Goal: Transaction & Acquisition: Subscribe to service/newsletter

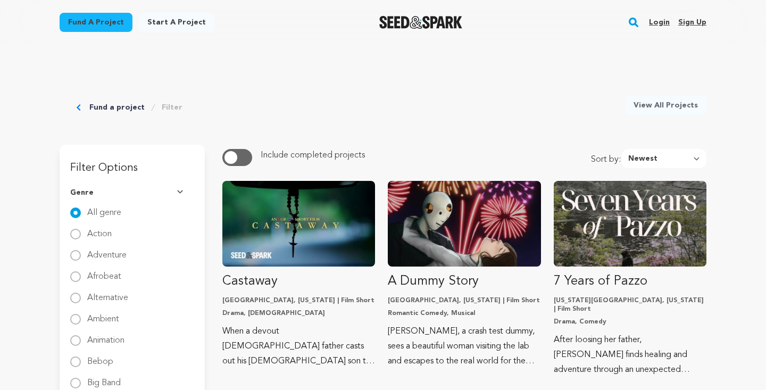
scroll to position [903, 0]
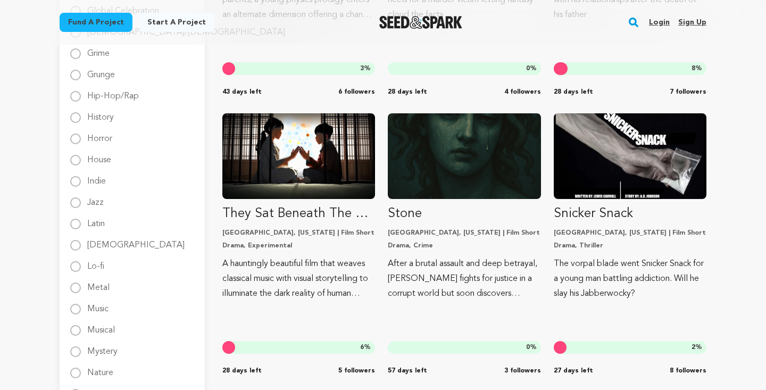
click at [691, 21] on link "Sign up" at bounding box center [692, 22] width 28 height 17
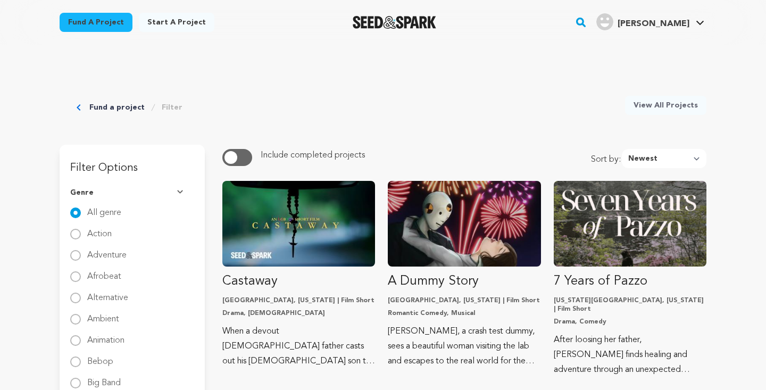
click at [77, 107] on icon "Breadcrumb" at bounding box center [79, 107] width 4 height 6
click at [98, 108] on link "Fund a project" at bounding box center [116, 107] width 55 height 11
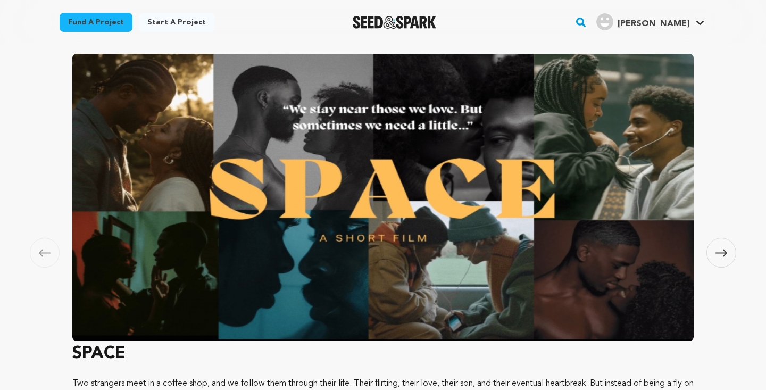
scroll to position [223, 0]
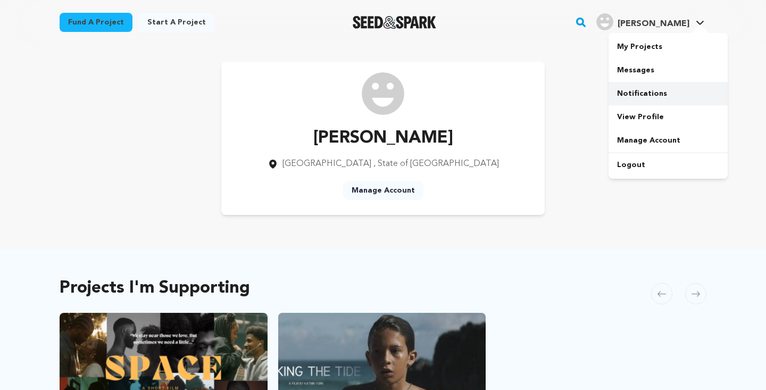
click at [649, 87] on link "Notifications" at bounding box center [667, 93] width 119 height 23
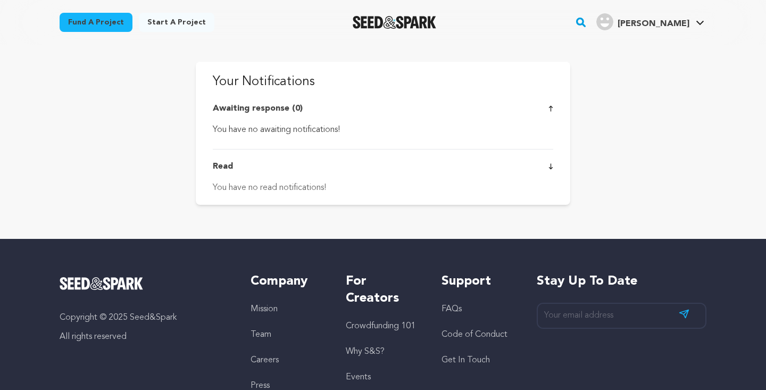
click at [115, 23] on link "Fund a project" at bounding box center [96, 22] width 73 height 19
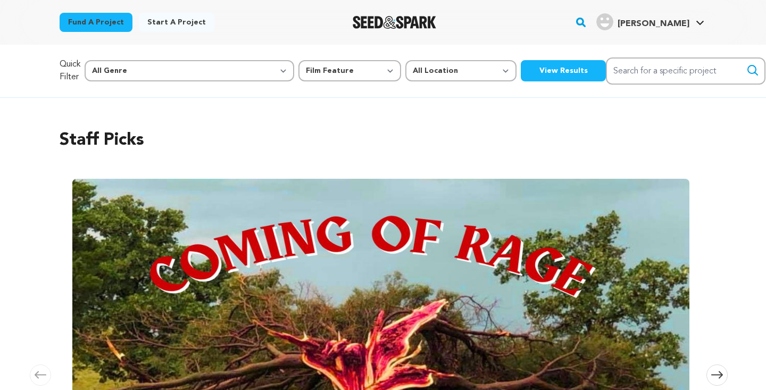
click at [521, 79] on button "View Results" at bounding box center [563, 70] width 85 height 21
select select "383"
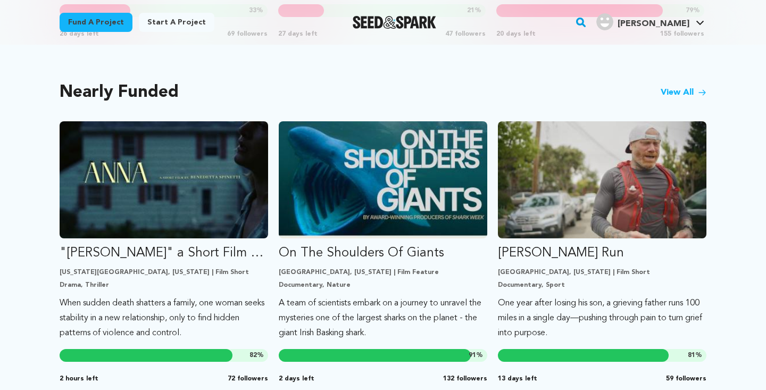
scroll to position [878, 0]
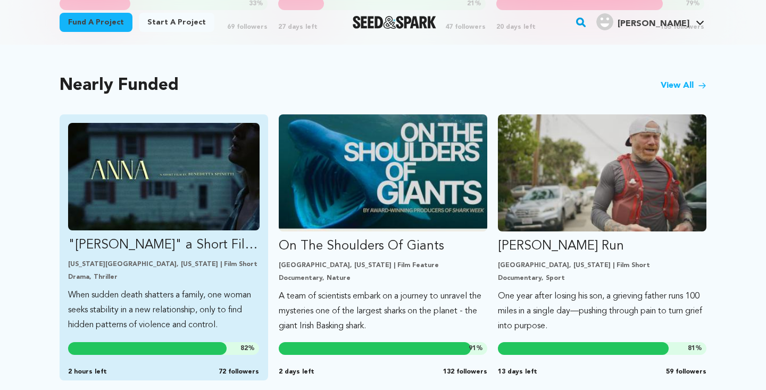
click at [178, 172] on img "Fund &quot;ANNA&quot; a Short Film by Benedetta Spinetti" at bounding box center [163, 176] width 191 height 107
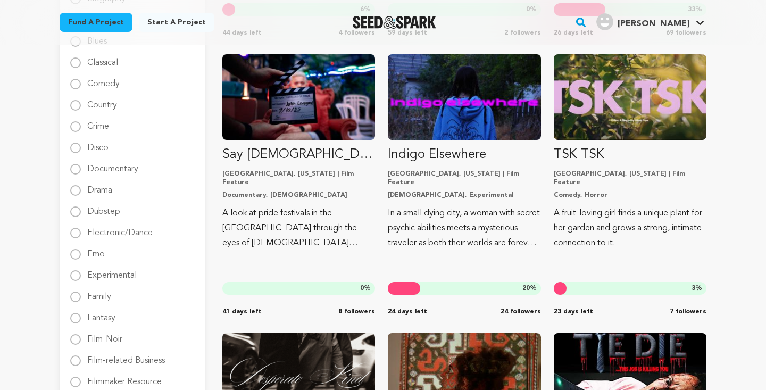
scroll to position [324, 0]
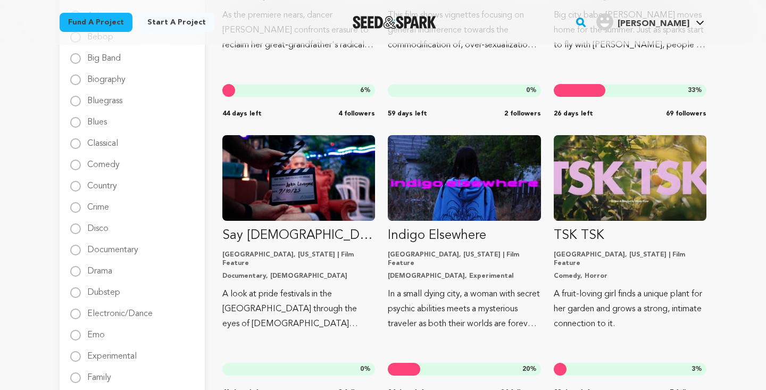
click at [99, 273] on label "Drama" at bounding box center [99, 266] width 25 height 17
click at [81, 273] on input "Drama" at bounding box center [75, 271] width 11 height 11
radio input "true"
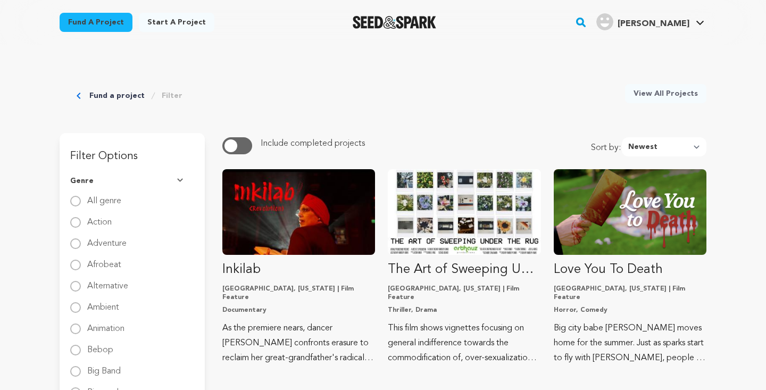
scroll to position [0, 0]
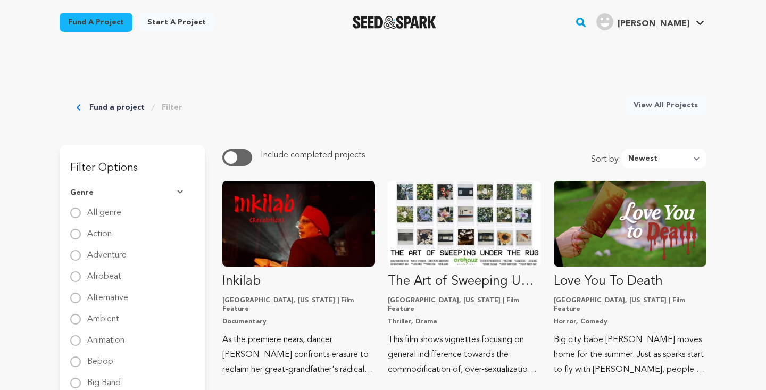
click at [189, 131] on div "Fund a project Filter View All Projects" at bounding box center [383, 90] width 647 height 91
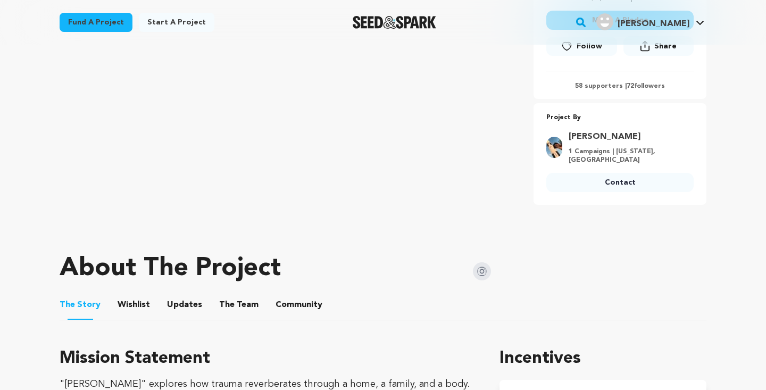
scroll to position [367, 0]
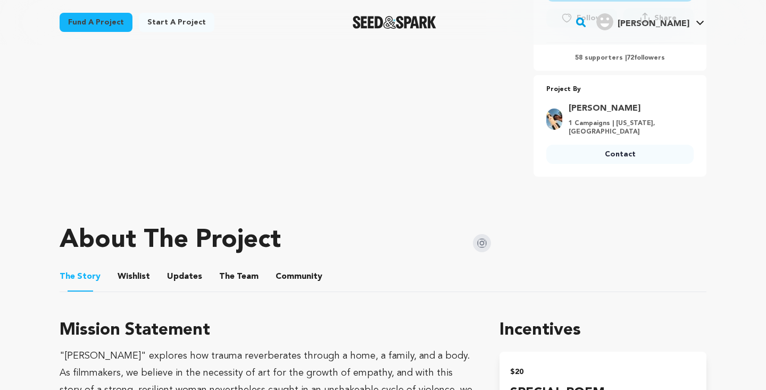
click at [226, 275] on button "The Team" at bounding box center [239, 279] width 26 height 26
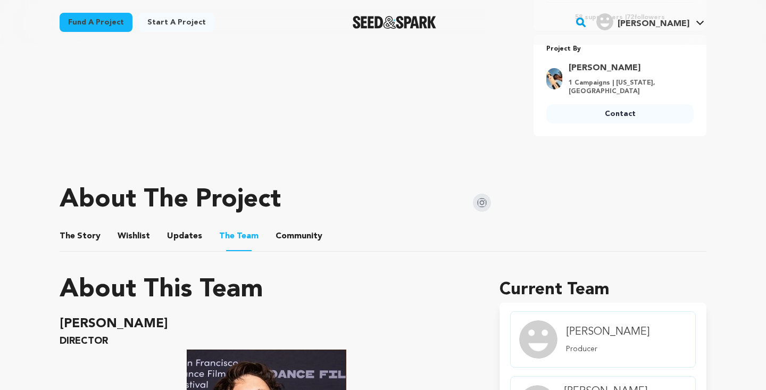
scroll to position [332, 0]
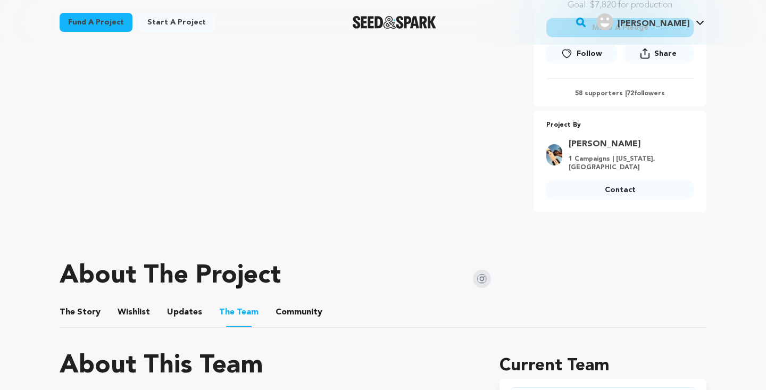
click at [294, 309] on button "Community" at bounding box center [299, 315] width 26 height 26
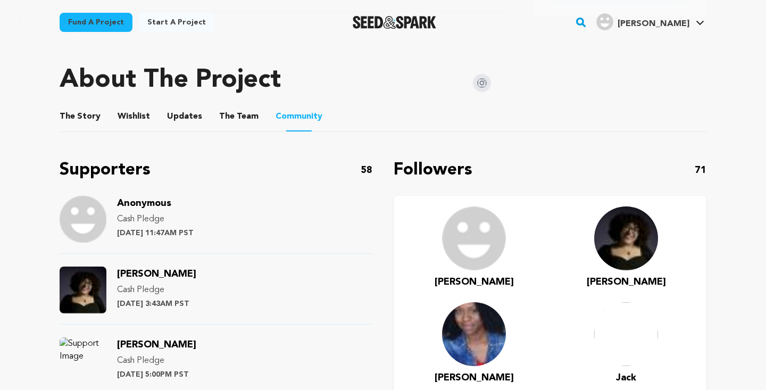
scroll to position [526, 0]
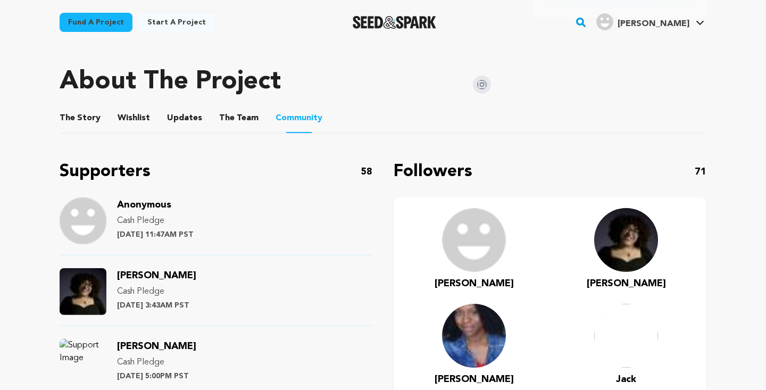
click at [137, 127] on button "Wishlist" at bounding box center [134, 120] width 26 height 26
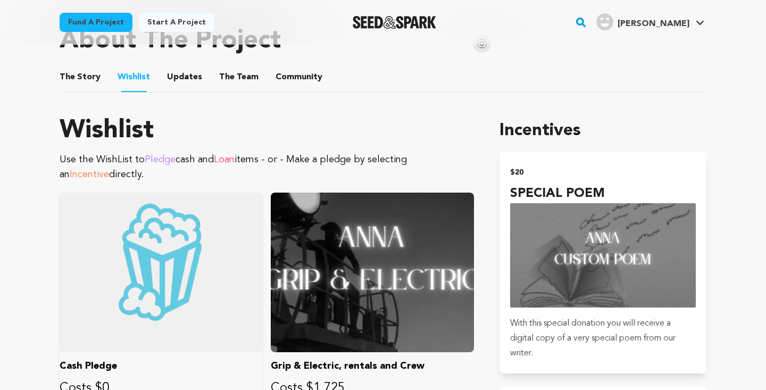
scroll to position [416, 0]
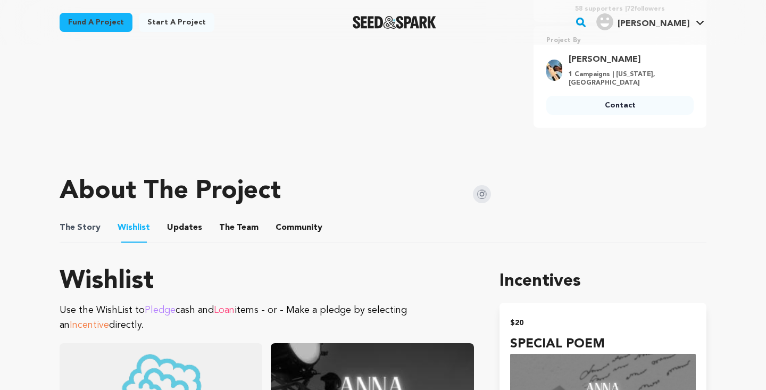
click at [65, 226] on span "The" at bounding box center [67, 227] width 15 height 13
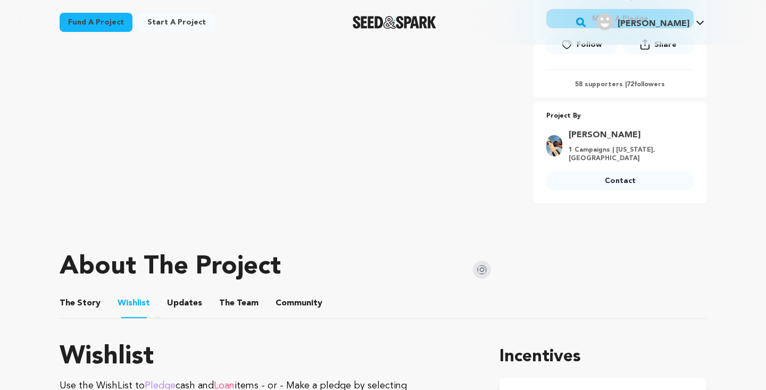
scroll to position [474, 0]
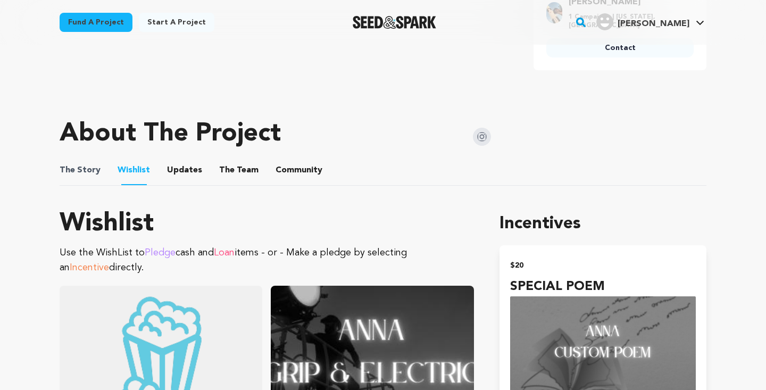
click at [65, 165] on span "The" at bounding box center [67, 170] width 15 height 13
click at [89, 170] on button "The Story" at bounding box center [81, 173] width 26 height 26
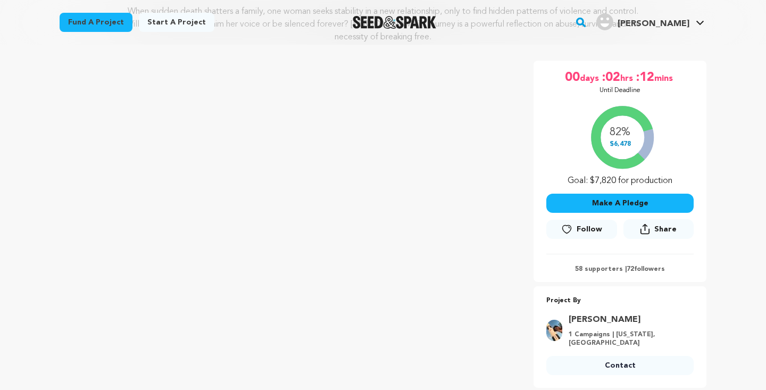
scroll to position [123, 0]
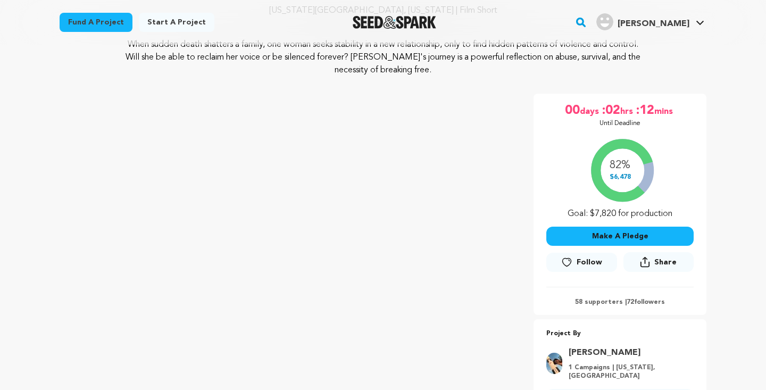
click at [166, 58] on p "When sudden death shatters a family, one woman seeks stability in a new relatio…" at bounding box center [382, 57] width 517 height 38
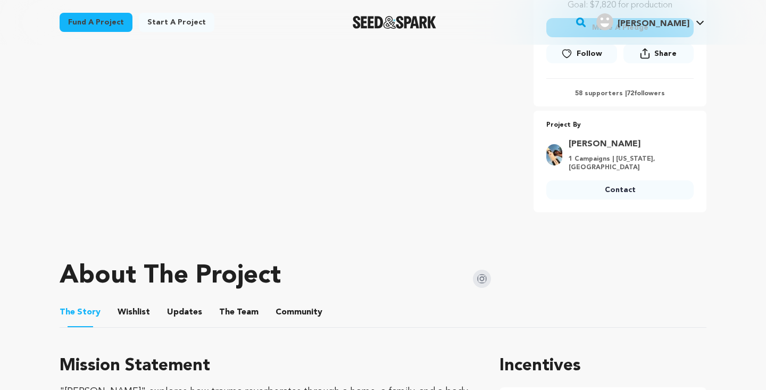
scroll to position [367, 0]
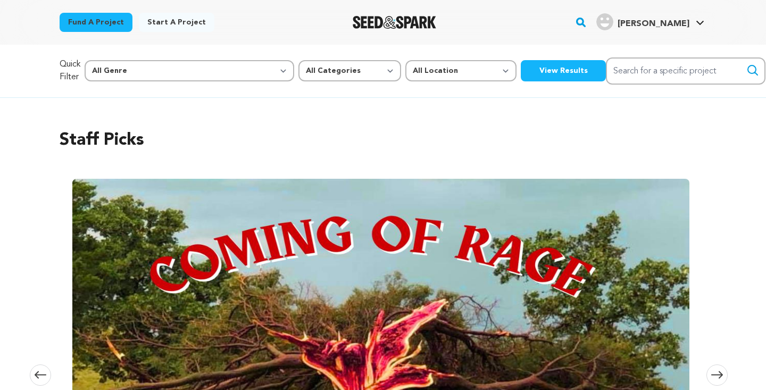
scroll to position [878, 0]
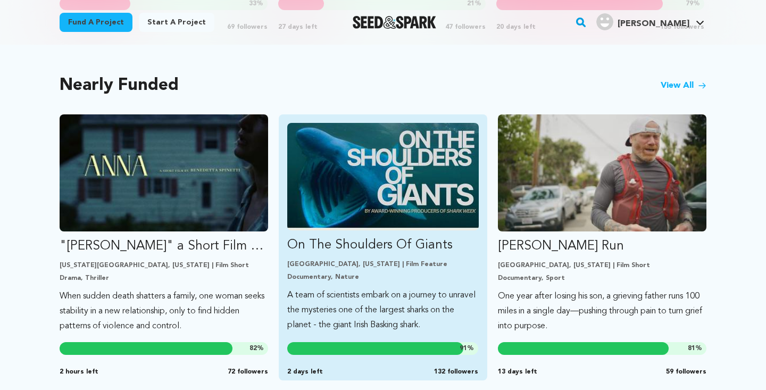
click at [319, 183] on img "Fund On The Shoulders Of Giants" at bounding box center [382, 176] width 191 height 107
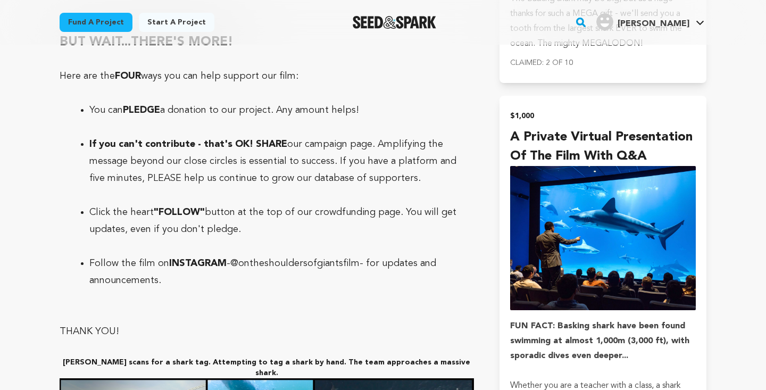
scroll to position [3297, 0]
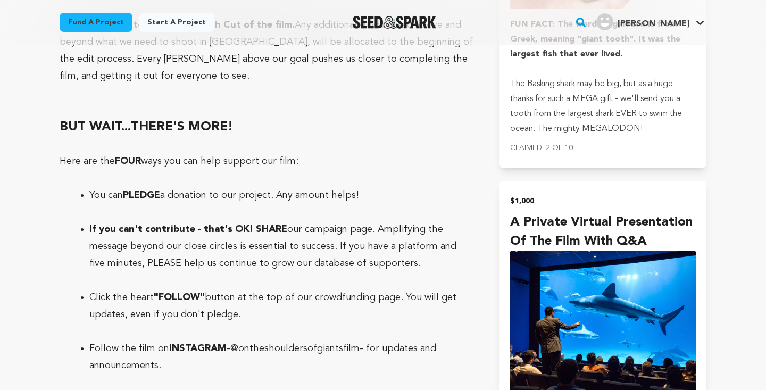
click at [250, 344] on link "@ontheshouldersofgiantsfilm" at bounding box center [294, 349] width 129 height 10
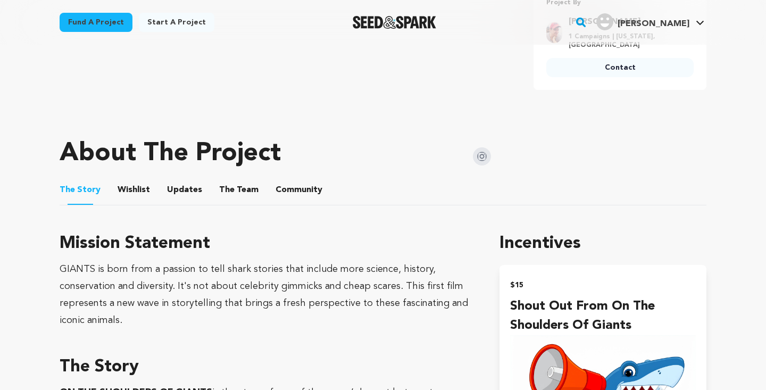
scroll to position [461, 0]
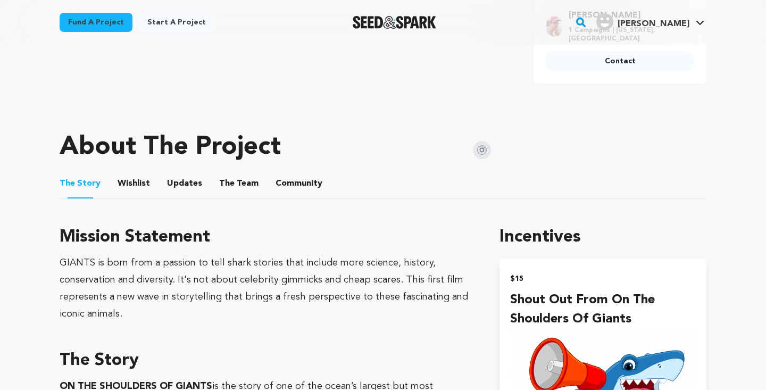
click at [219, 190] on li "The Team The Team" at bounding box center [238, 184] width 39 height 30
click at [241, 196] on button "The Team" at bounding box center [239, 186] width 26 height 26
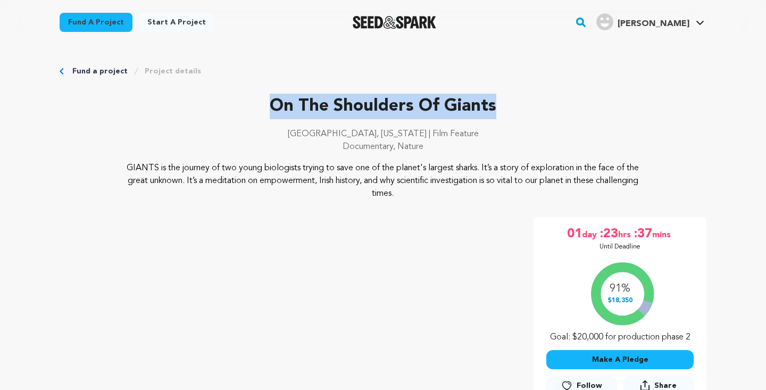
drag, startPoint x: 271, startPoint y: 108, endPoint x: 492, endPoint y: 108, distance: 221.2
click at [492, 108] on p "On The Shoulders Of Giants" at bounding box center [383, 107] width 647 height 26
copy p "On The Shoulders Of Giants"
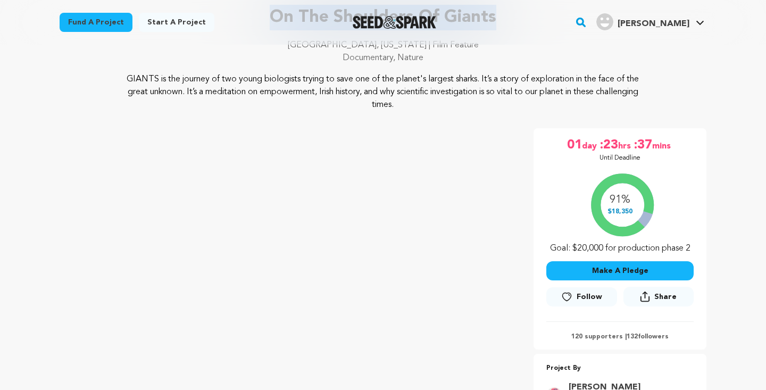
click at [590, 297] on span "Follow" at bounding box center [589, 296] width 26 height 11
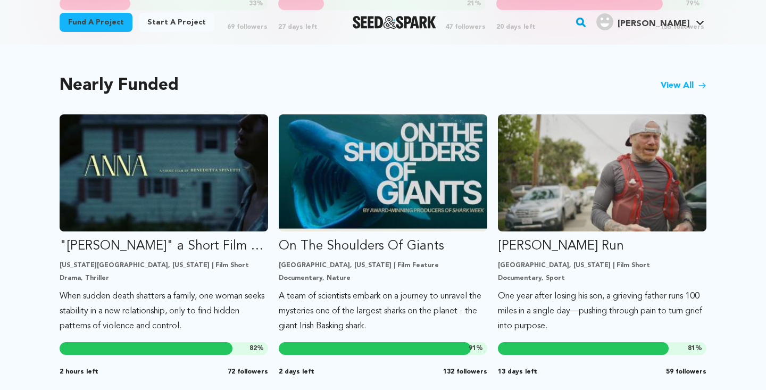
scroll to position [878, 0]
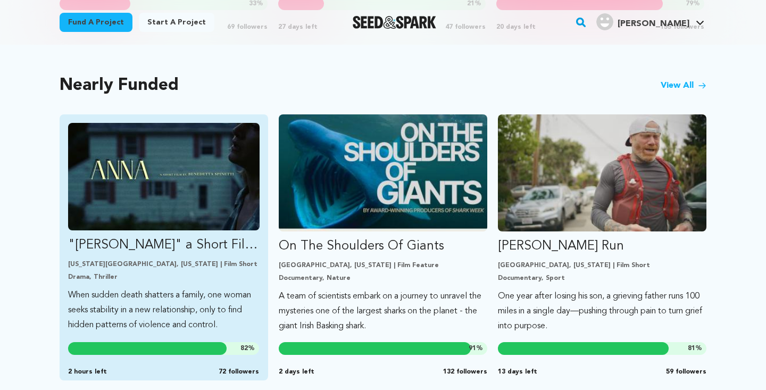
click at [160, 205] on img "Fund &quot;ANNA&quot; a Short Film by Benedetta Spinetti" at bounding box center [163, 176] width 191 height 107
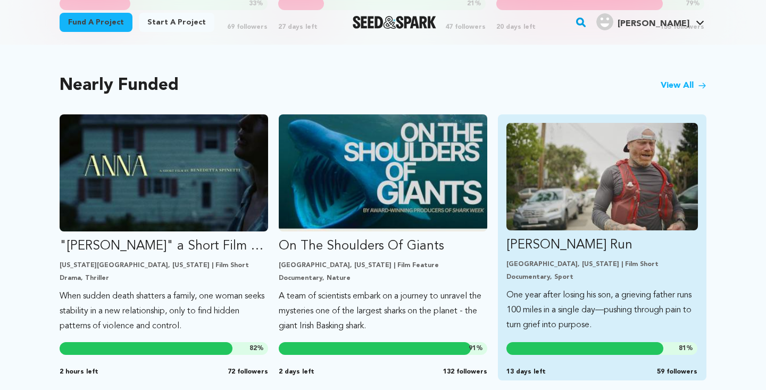
click at [590, 162] on img "Fund Ryan’s Run" at bounding box center [601, 176] width 191 height 107
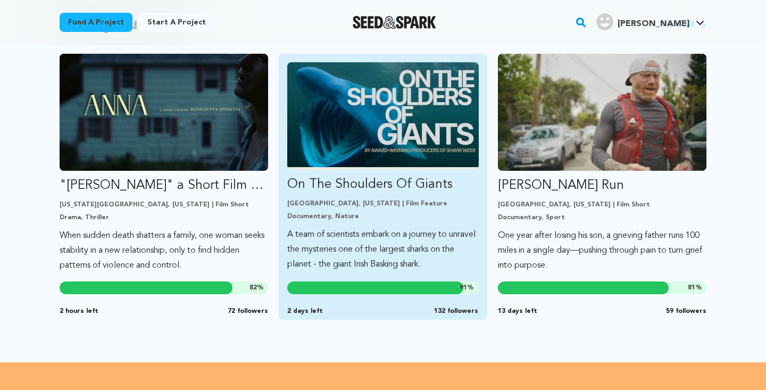
scroll to position [794, 0]
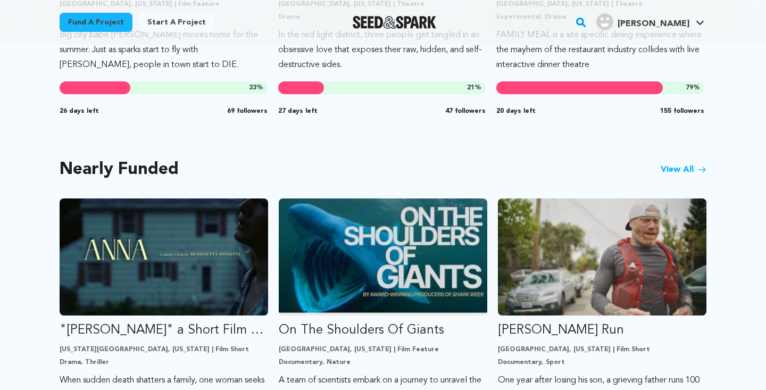
click at [665, 168] on link "View All" at bounding box center [683, 169] width 46 height 13
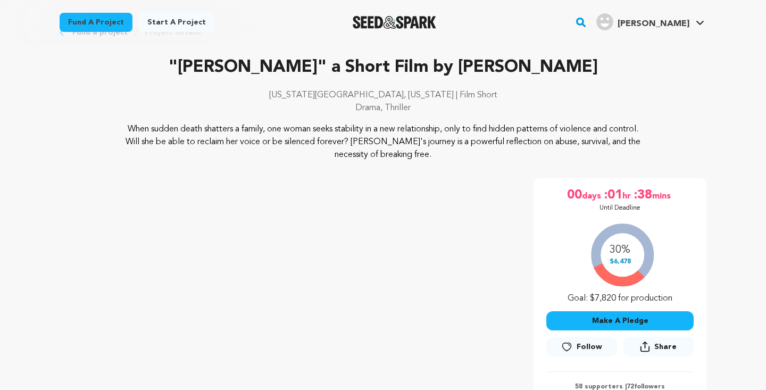
scroll to position [71, 0]
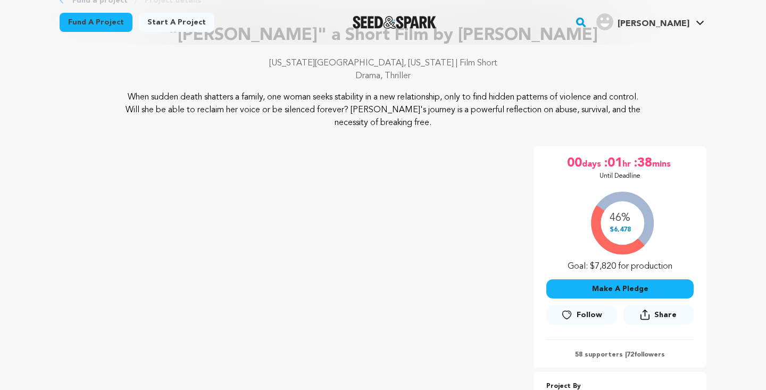
click at [578, 313] on span "Follow" at bounding box center [589, 314] width 26 height 11
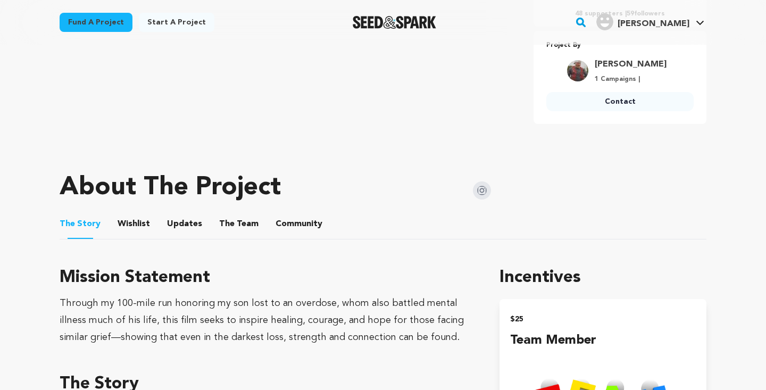
scroll to position [403, 0]
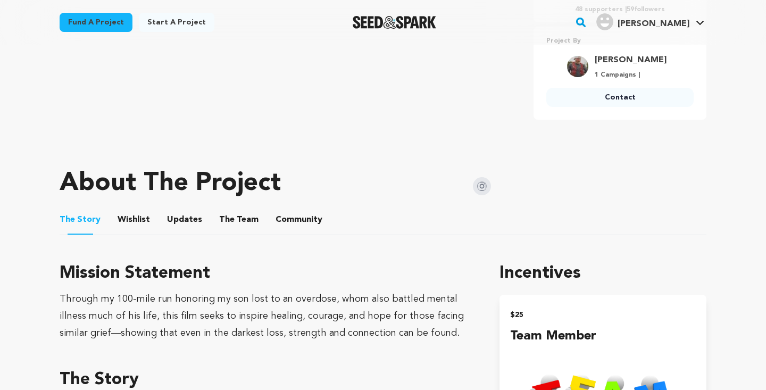
click at [229, 219] on button "The Team" at bounding box center [239, 222] width 26 height 26
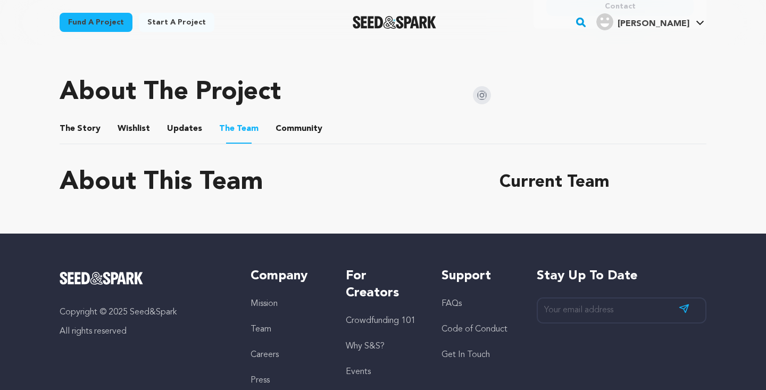
scroll to position [493, 0]
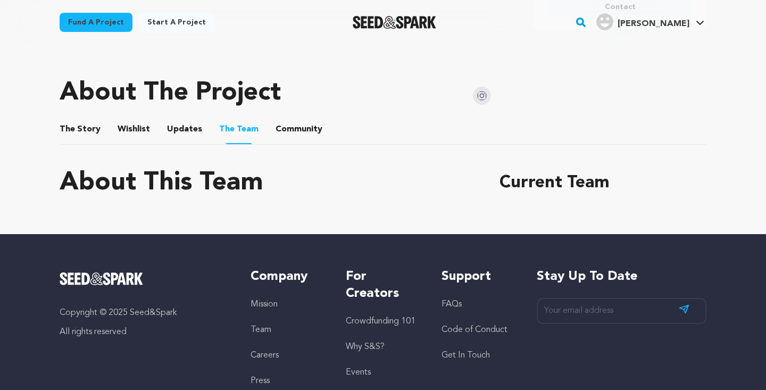
click at [188, 129] on button "Updates" at bounding box center [185, 132] width 26 height 26
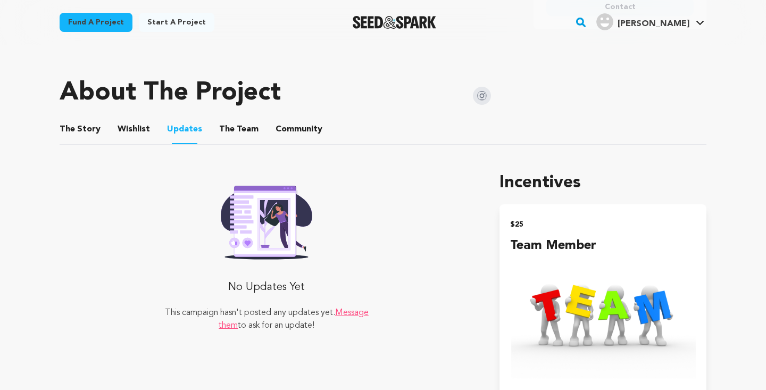
click at [130, 129] on button "Wishlist" at bounding box center [134, 132] width 26 height 26
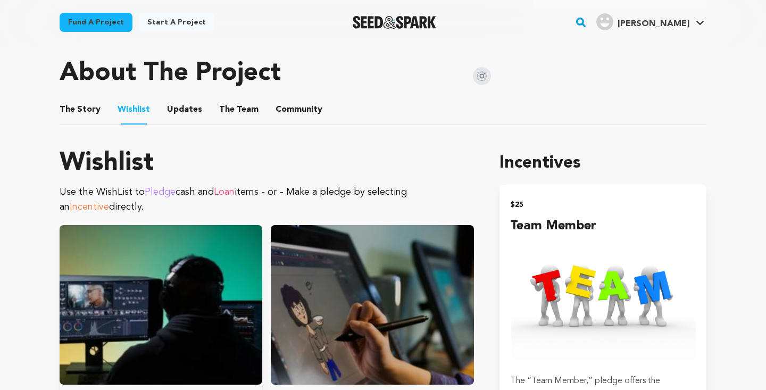
scroll to position [513, 0]
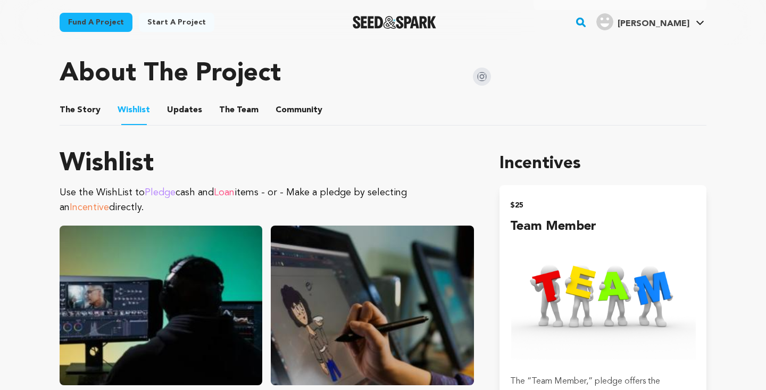
click at [88, 114] on button "The Story" at bounding box center [81, 112] width 26 height 26
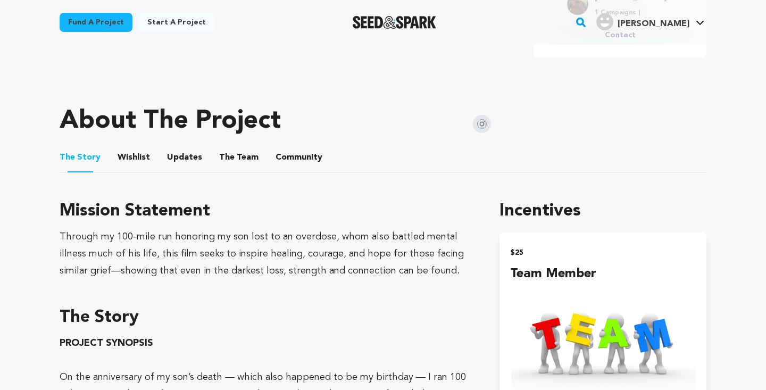
scroll to position [458, 0]
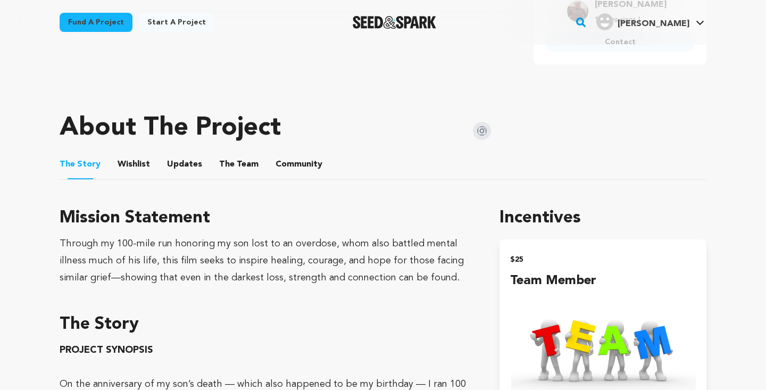
scroll to position [513, 0]
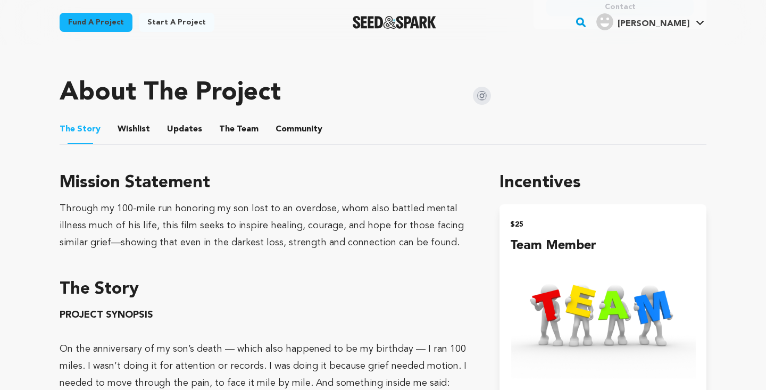
scroll to position [403, 0]
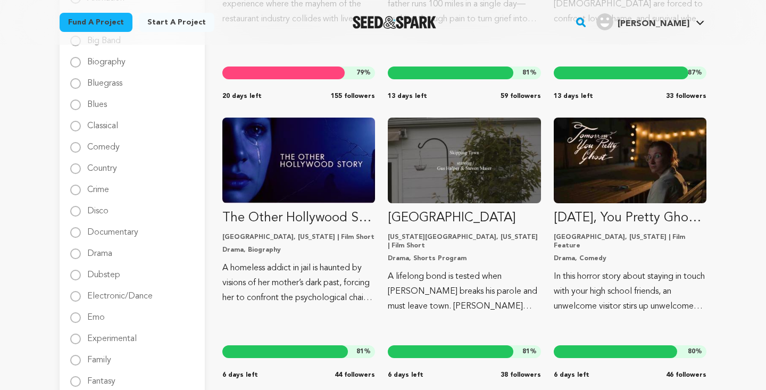
scroll to position [343, 0]
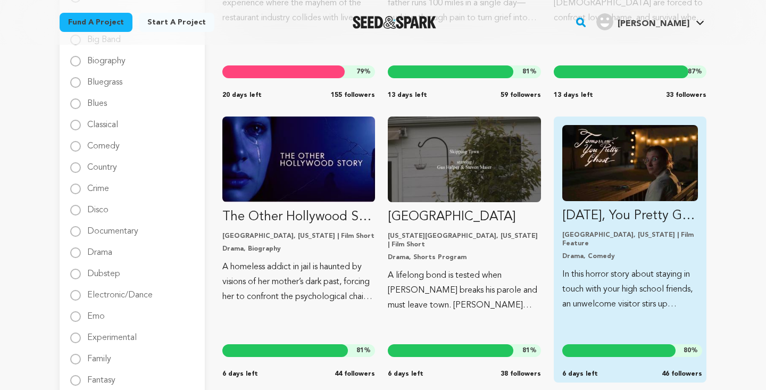
click at [623, 200] on img "Fund Tomorrow, You Pretty Ghost - Distribution Funds" at bounding box center [630, 163] width 136 height 76
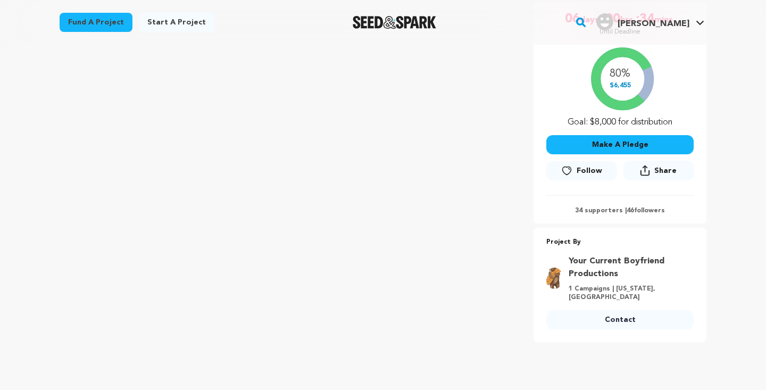
scroll to position [168, 0]
